Goal: Check status: Check status

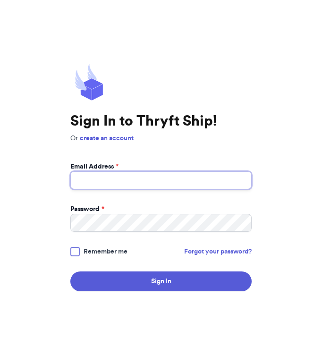
type input "[EMAIL_ADDRESS][DOMAIN_NAME]"
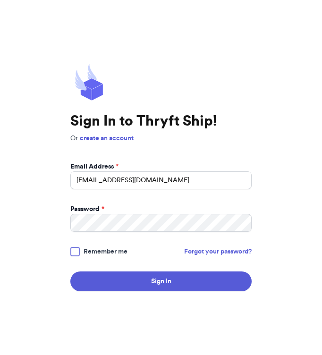
click at [220, 282] on button "Sign In" at bounding box center [160, 281] width 181 height 20
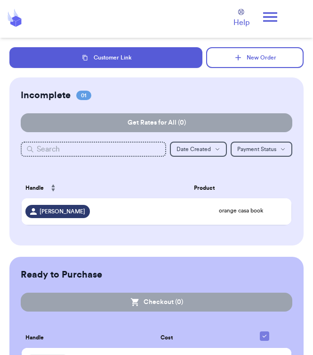
click at [270, 21] on icon at bounding box center [271, 16] width 14 height 9
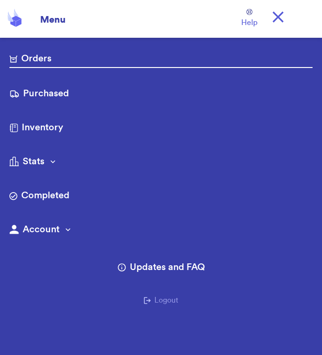
click at [96, 94] on link "Purchased" at bounding box center [160, 94] width 303 height 15
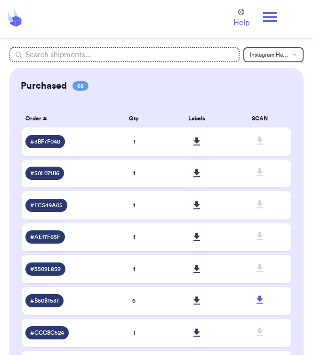
click at [195, 141] on icon at bounding box center [197, 141] width 7 height 8
